Goal: Find contact information: Find contact information

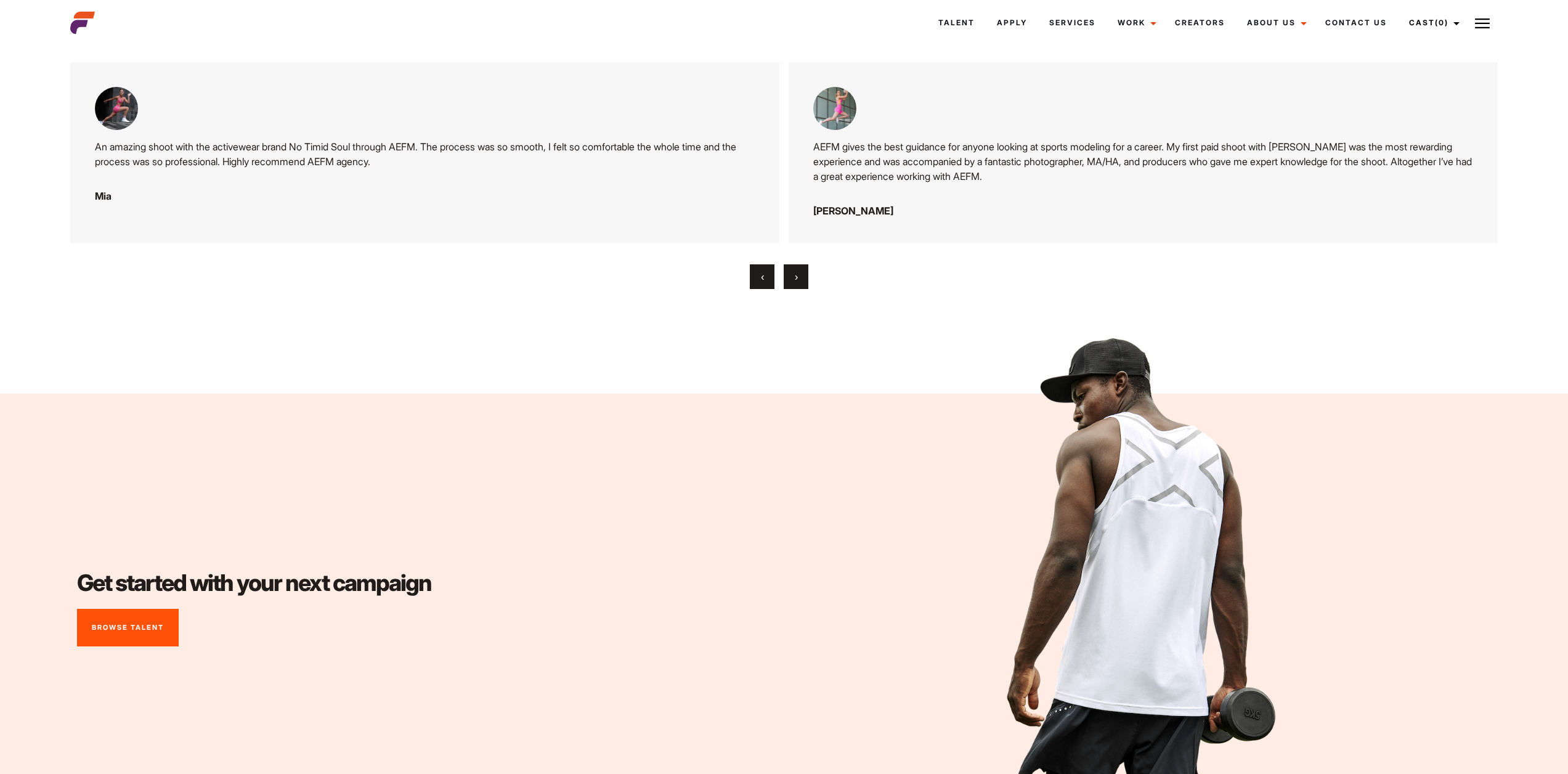
scroll to position [5502, 0]
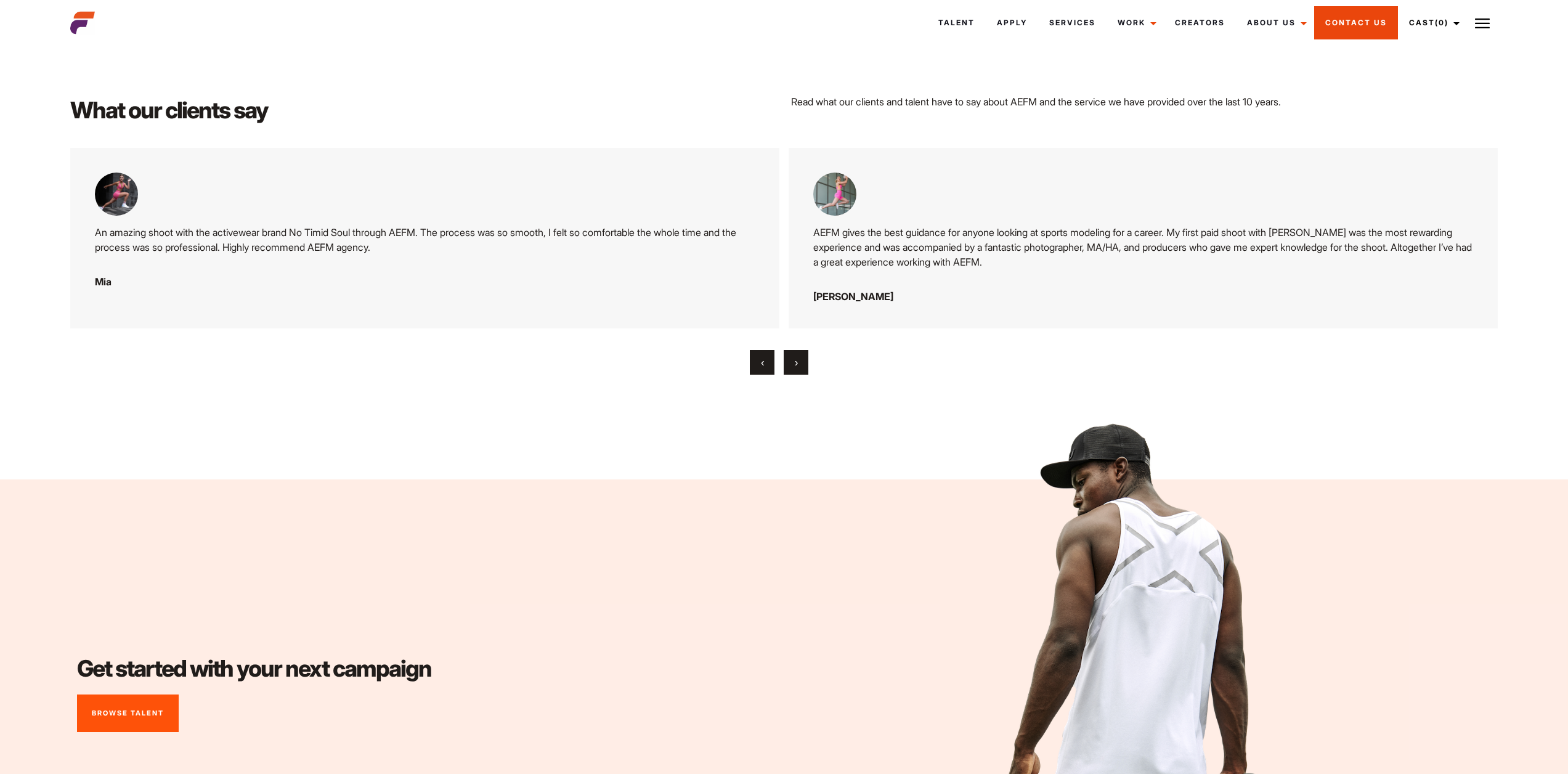
click at [1353, 21] on link "Contact Us" at bounding box center [1356, 23] width 84 height 33
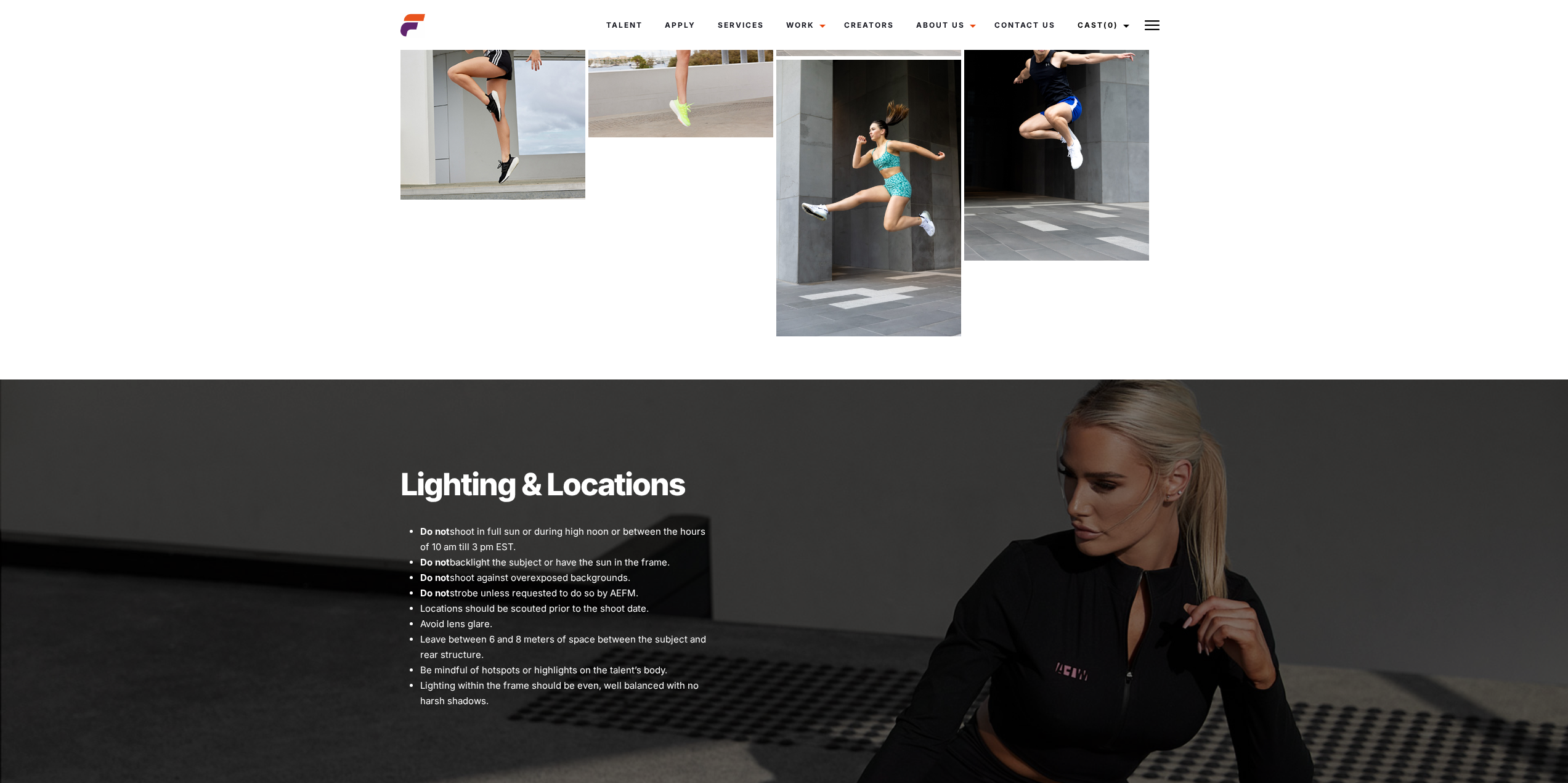
scroll to position [1664, 0]
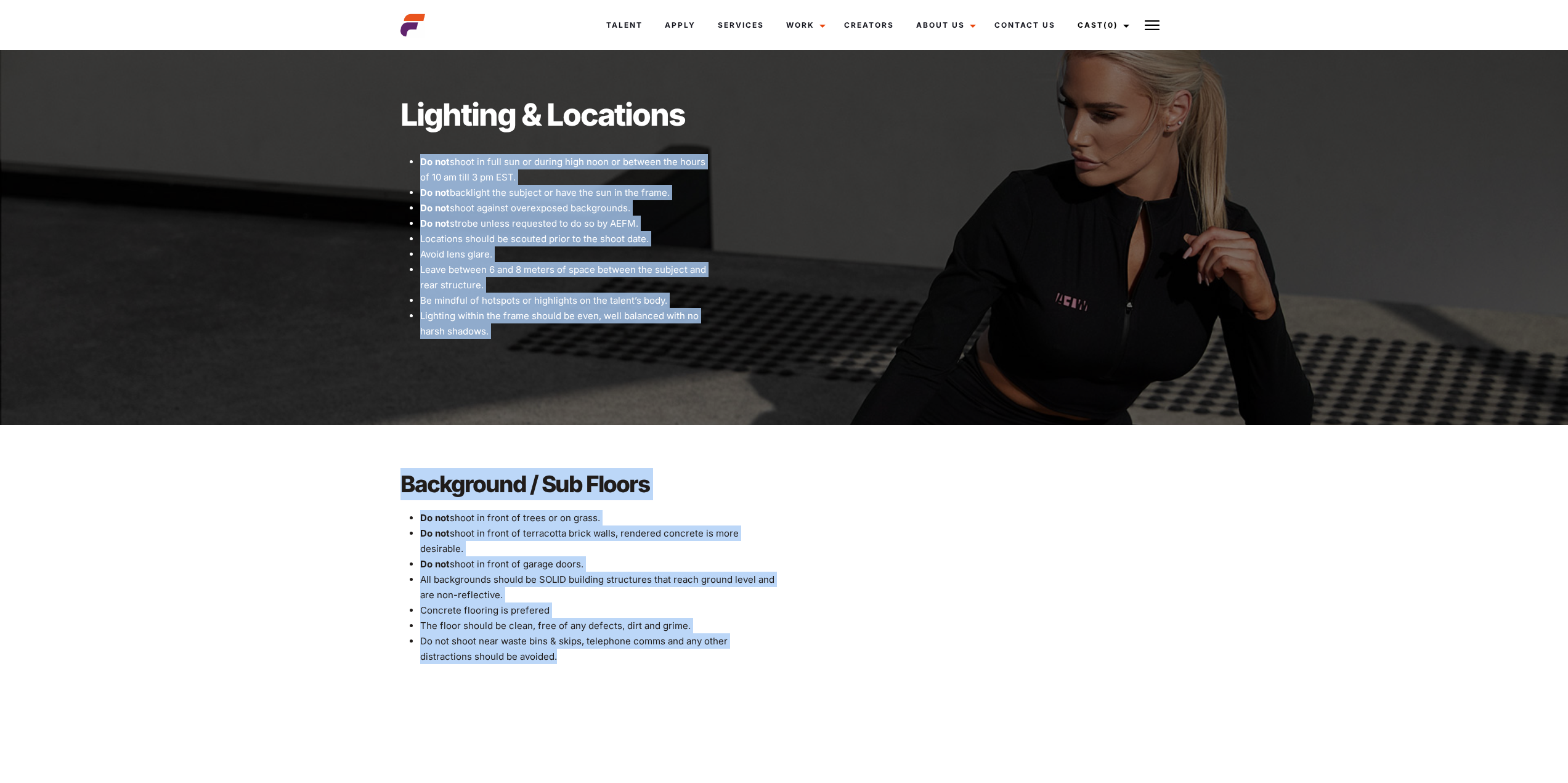
drag, startPoint x: 417, startPoint y: 165, endPoint x: 701, endPoint y: 655, distance: 566.4
click at [701, 655] on main "Fitness Photography Brief One brief, one vision. Photo Concept Ideas It’s simpl…" at bounding box center [784, 422] width 1568 height 4073
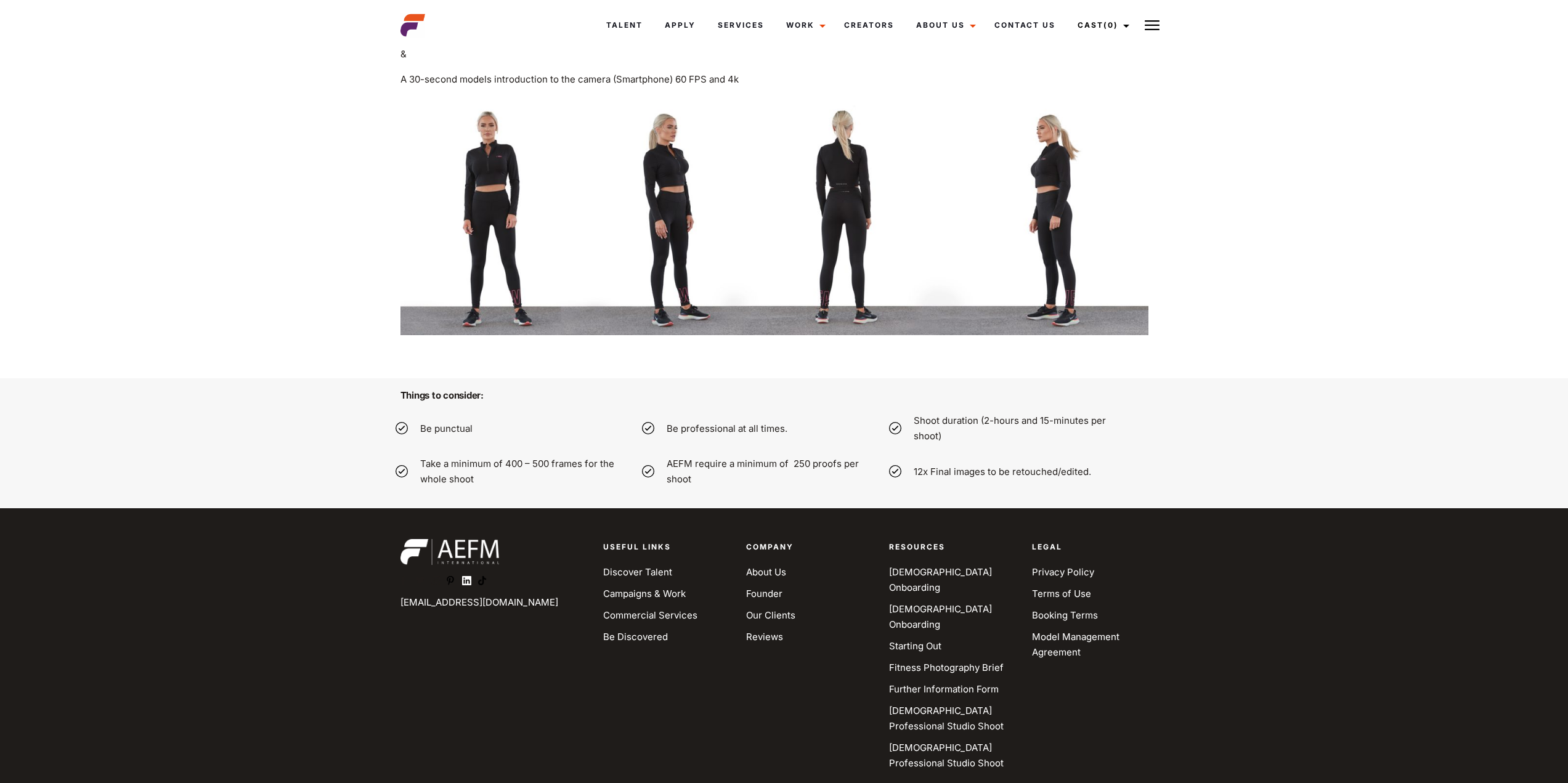
scroll to position [3635, 0]
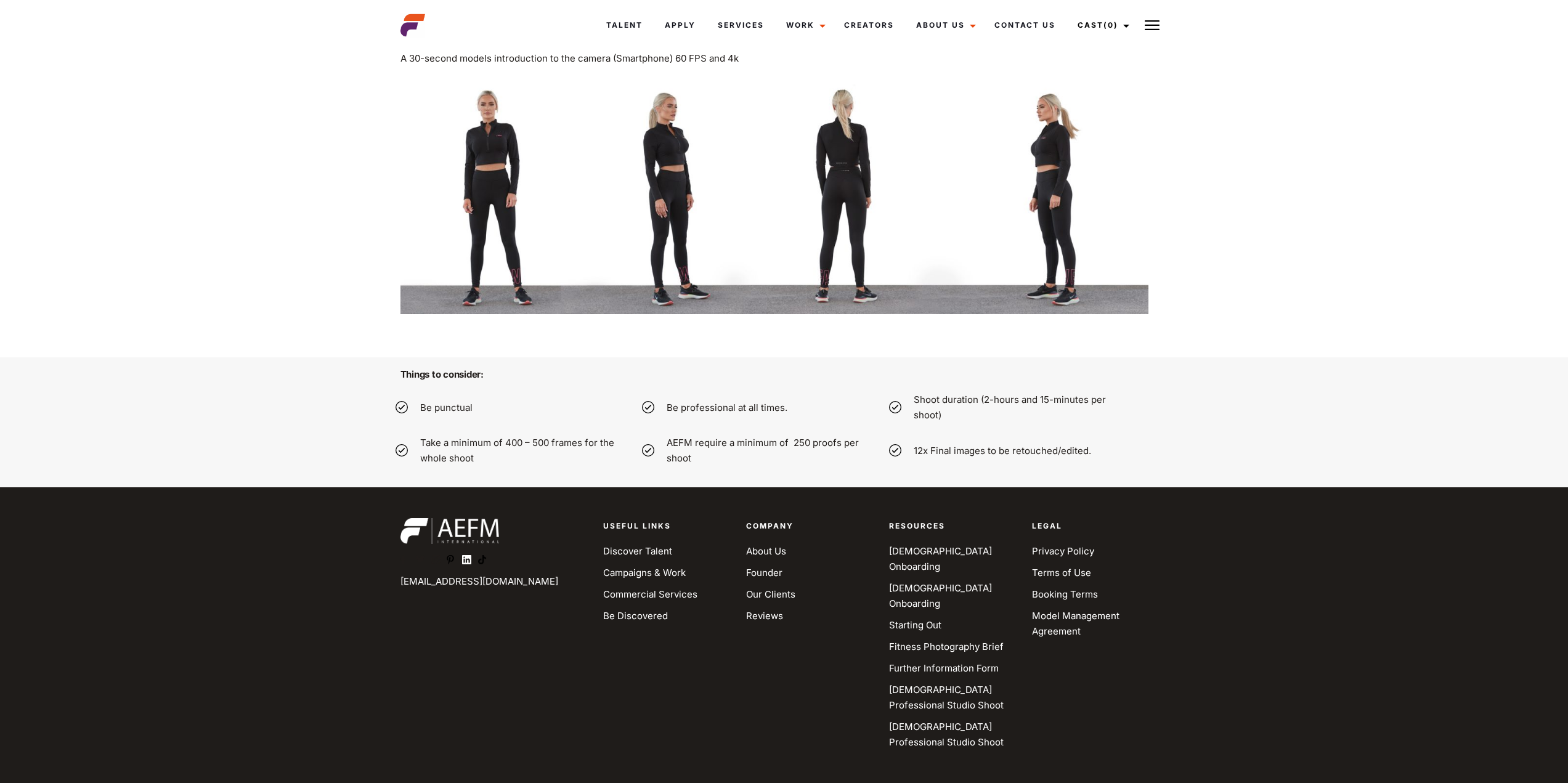
click at [836, 422] on li "Be professional at all times." at bounding box center [790, 407] width 247 height 30
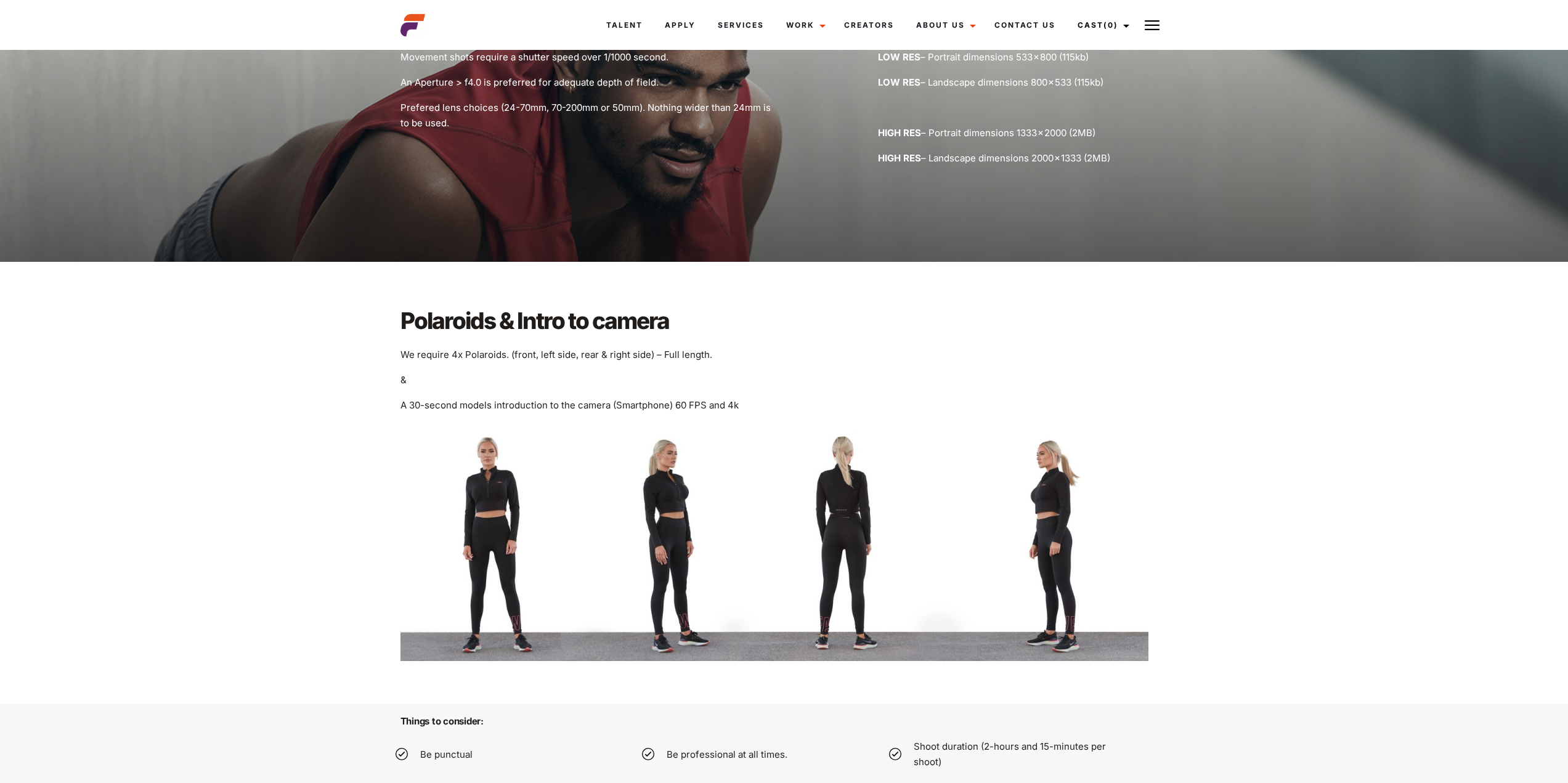
scroll to position [3204, 0]
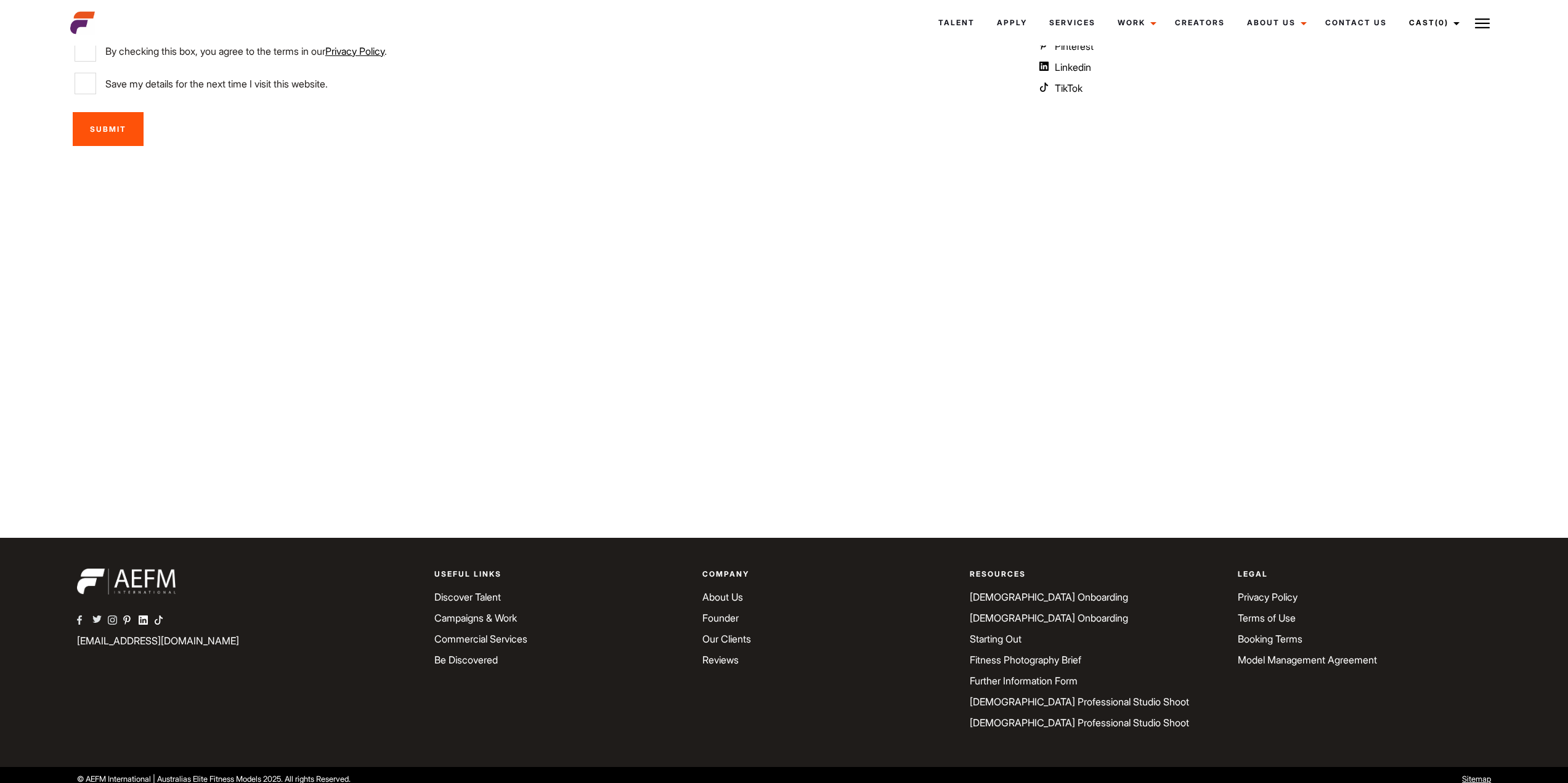
scroll to position [452, 0]
